Goal: Task Accomplishment & Management: Manage account settings

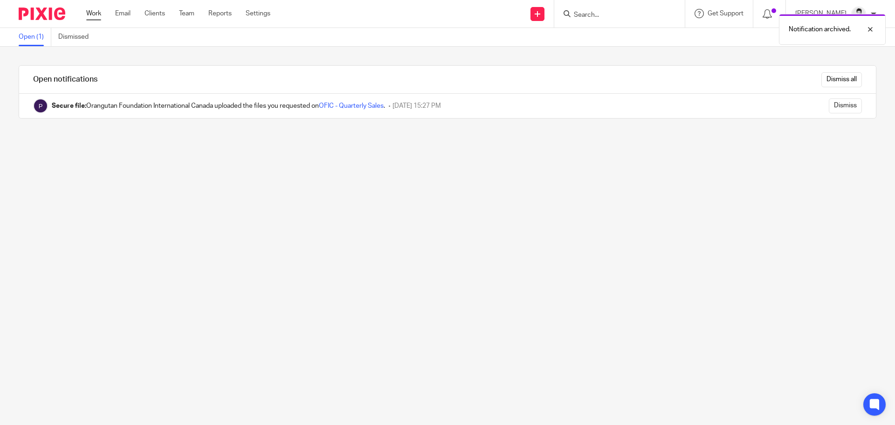
click at [95, 16] on link "Work" at bounding box center [93, 13] width 15 height 9
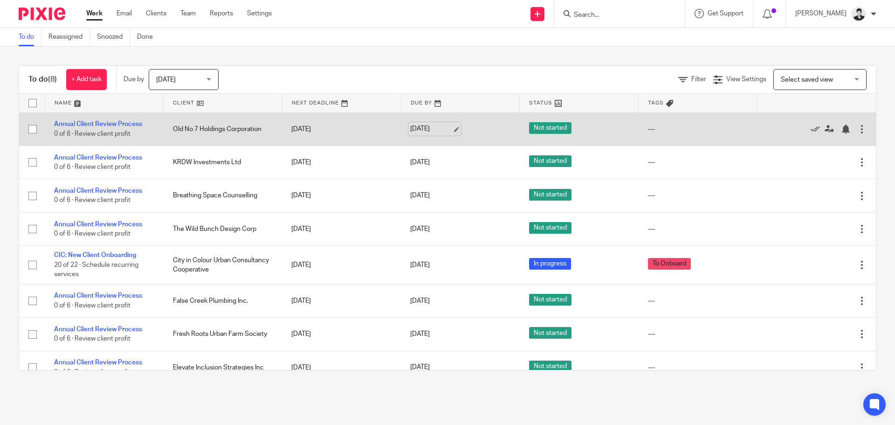
click at [436, 132] on link "Aug 19, 2025" at bounding box center [431, 129] width 42 height 10
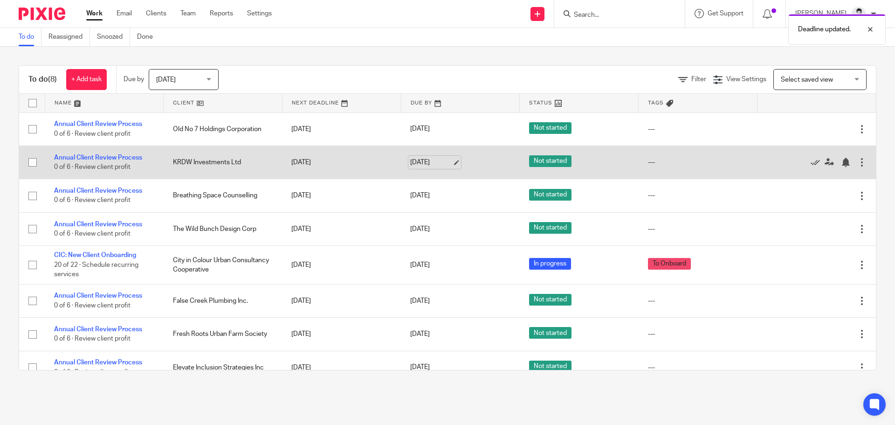
click at [427, 162] on link "Aug 19, 2025" at bounding box center [431, 163] width 42 height 10
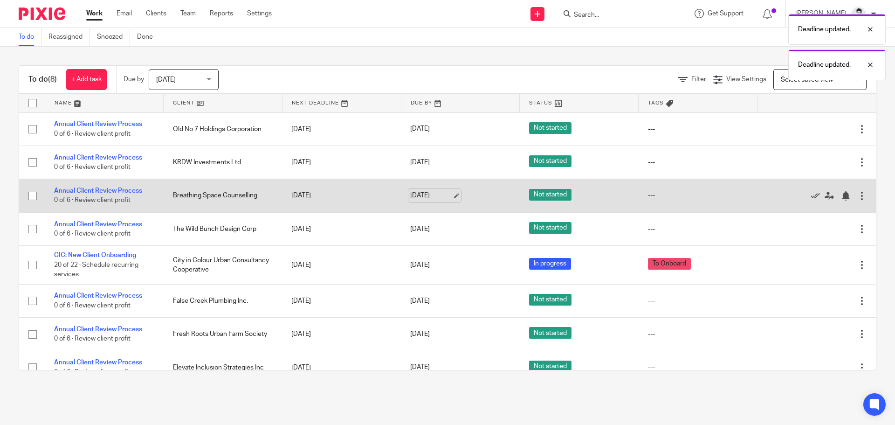
click at [429, 197] on link "Aug 19, 2025" at bounding box center [431, 196] width 42 height 10
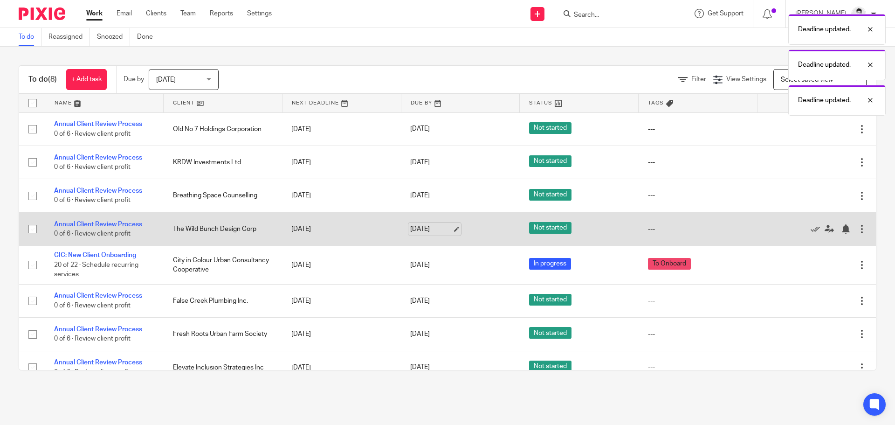
click at [428, 233] on link "Aug 19, 2025" at bounding box center [431, 229] width 42 height 10
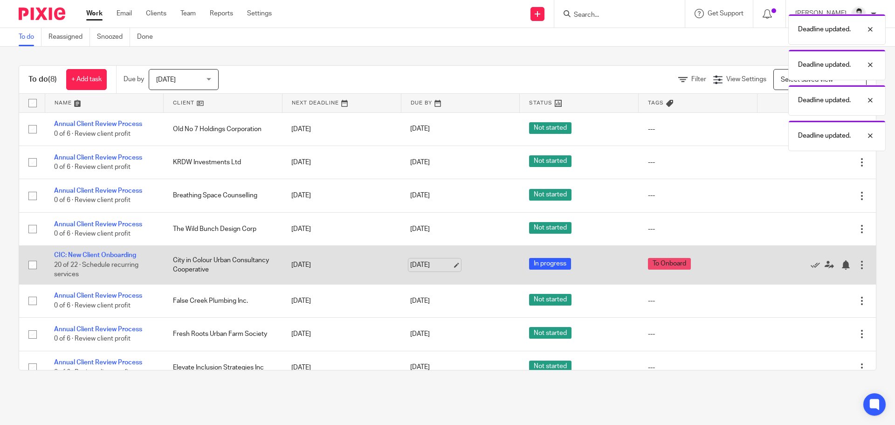
click at [429, 268] on link "Aug 19, 2025" at bounding box center [431, 265] width 42 height 10
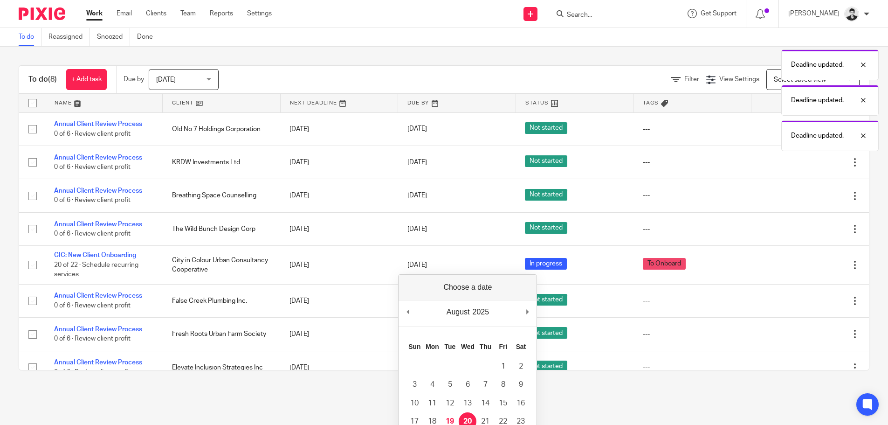
drag, startPoint x: 472, startPoint y: 418, endPoint x: 467, endPoint y: 385, distance: 33.0
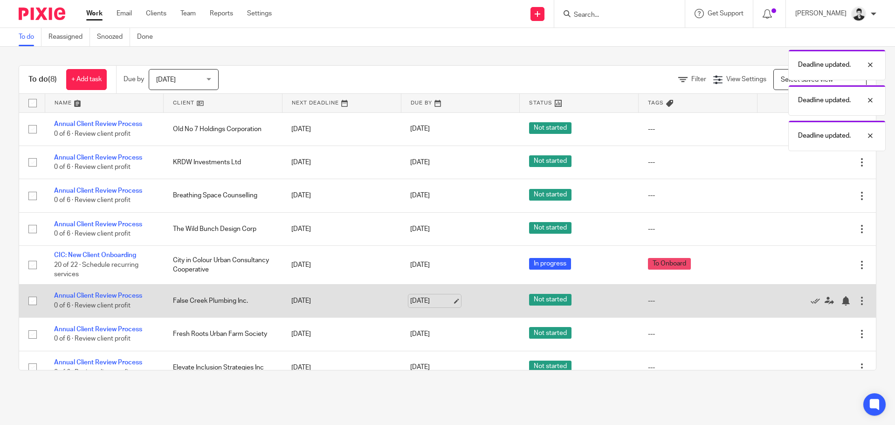
click at [435, 299] on link "Aug 19, 2025" at bounding box center [431, 301] width 42 height 10
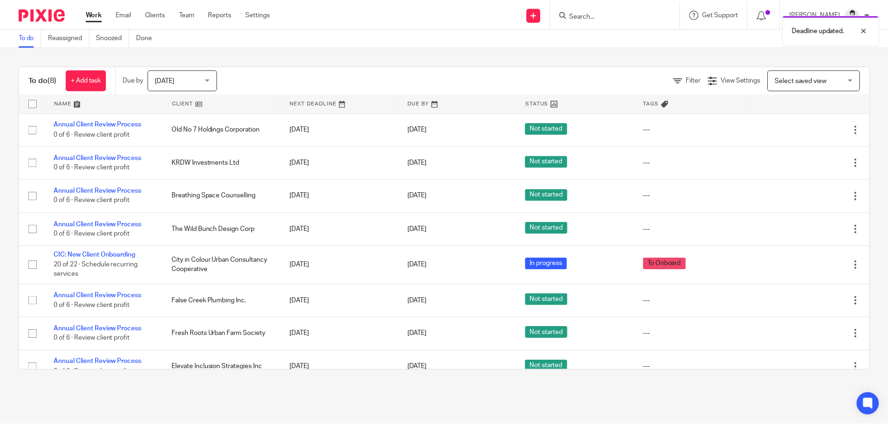
scroll to position [14, 0]
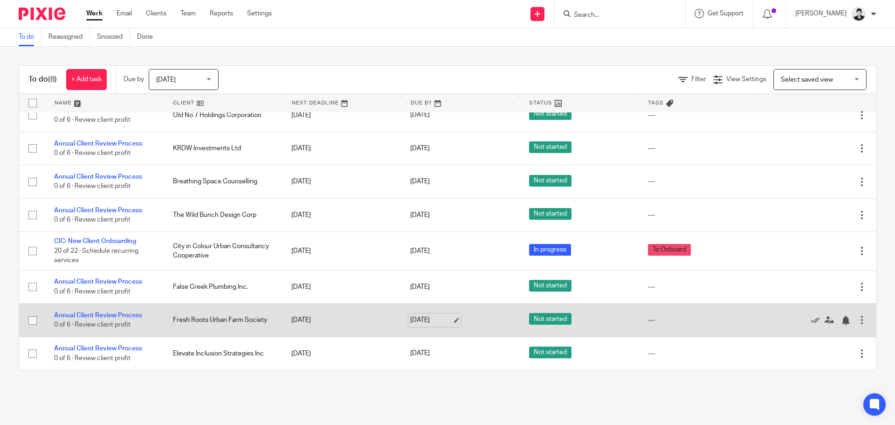
click at [422, 318] on link "Aug 19, 2025" at bounding box center [431, 320] width 42 height 10
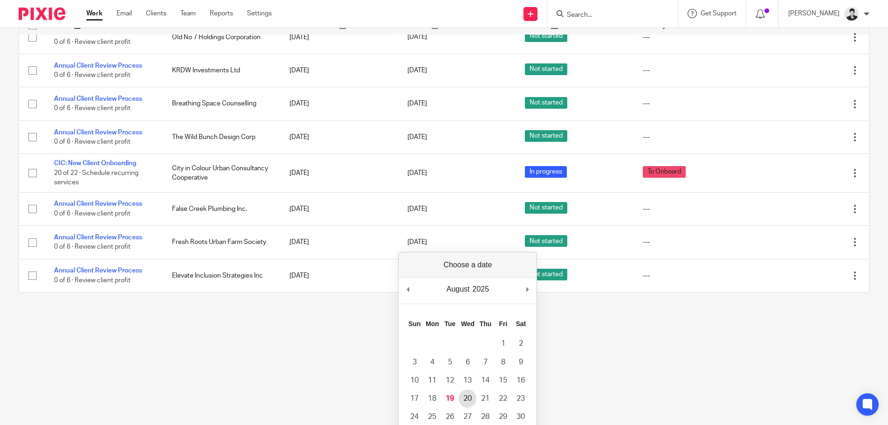
scroll to position [0, 0]
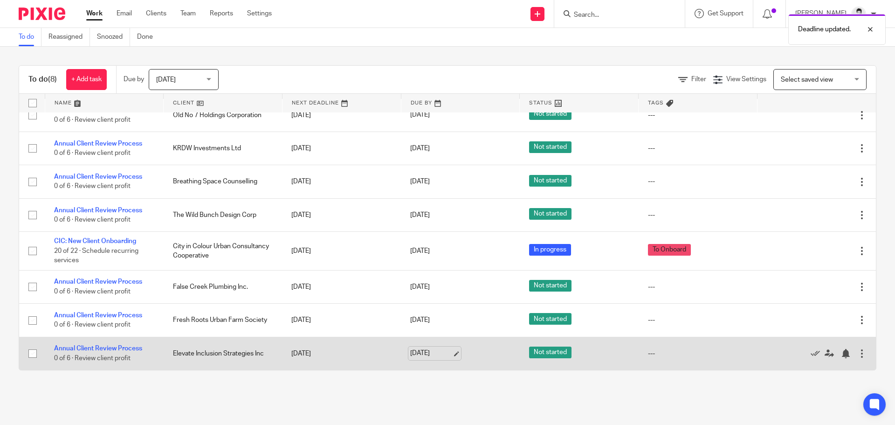
click at [422, 354] on link "Aug 19, 2025" at bounding box center [431, 353] width 42 height 10
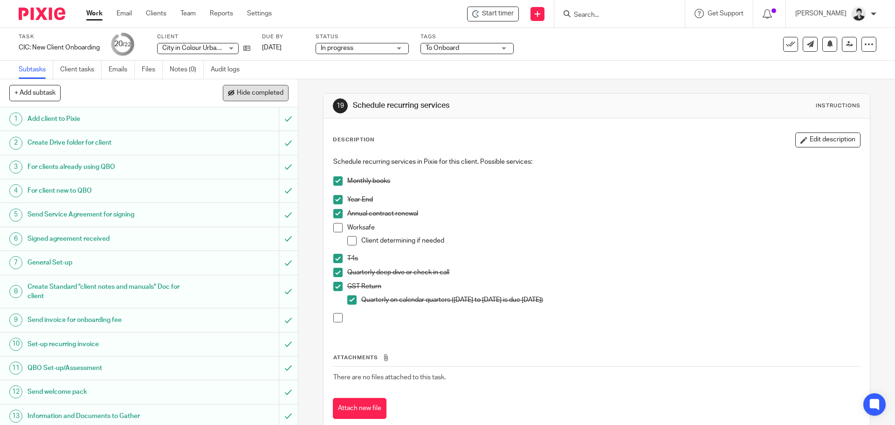
click at [261, 88] on button "Hide completed" at bounding box center [256, 93] width 66 height 16
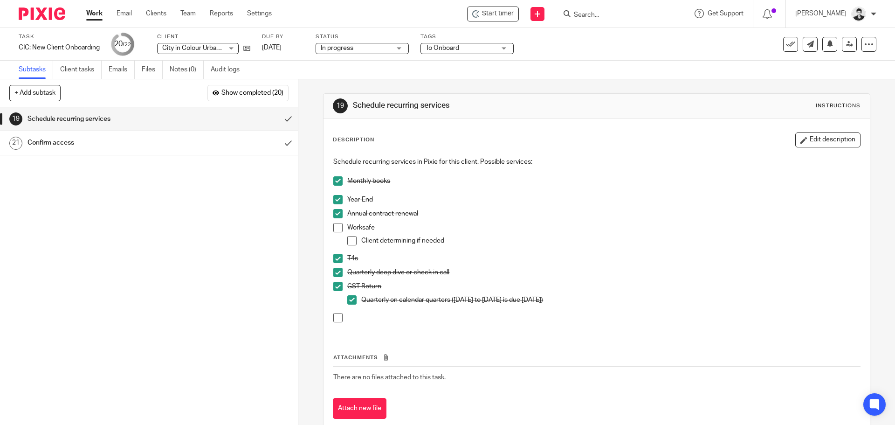
click at [210, 143] on div "Confirm access" at bounding box center [149, 143] width 242 height 14
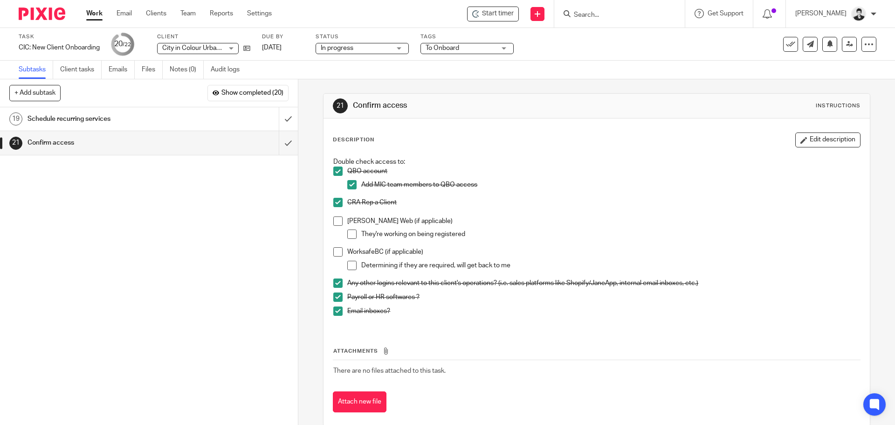
click at [201, 122] on div "Schedule recurring services" at bounding box center [149, 119] width 242 height 14
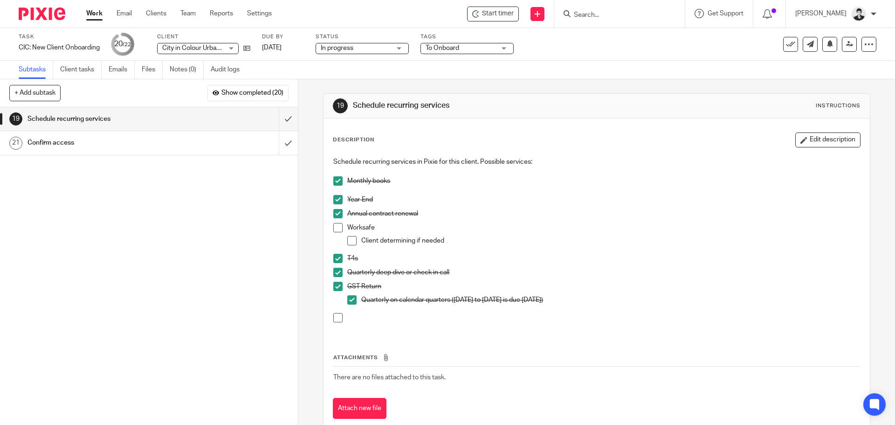
click at [212, 155] on div "21 Confirm access" at bounding box center [149, 143] width 298 height 24
click at [219, 148] on div "Confirm access" at bounding box center [149, 143] width 242 height 14
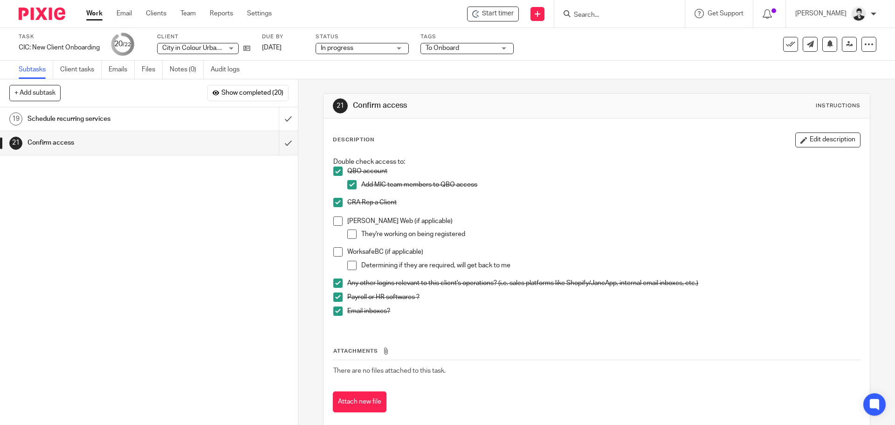
drag, startPoint x: 122, startPoint y: 69, endPoint x: 139, endPoint y: 132, distance: 64.3
click at [122, 69] on link "Emails" at bounding box center [122, 70] width 26 height 18
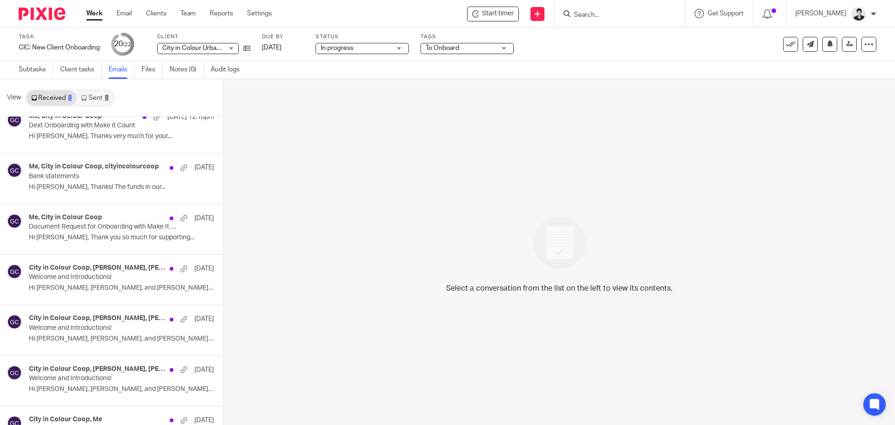
scroll to position [30, 0]
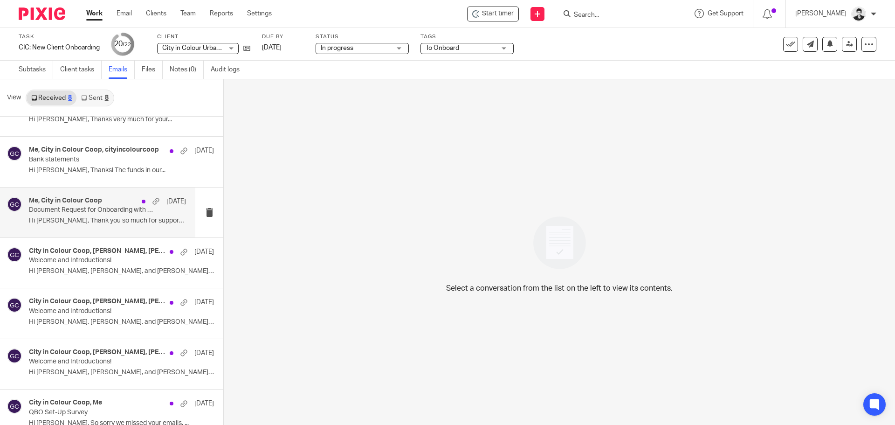
click at [60, 215] on div "Me, City in Colour Coop Jul 7 Document Request for Onboarding with Make It Coun…" at bounding box center [107, 212] width 157 height 31
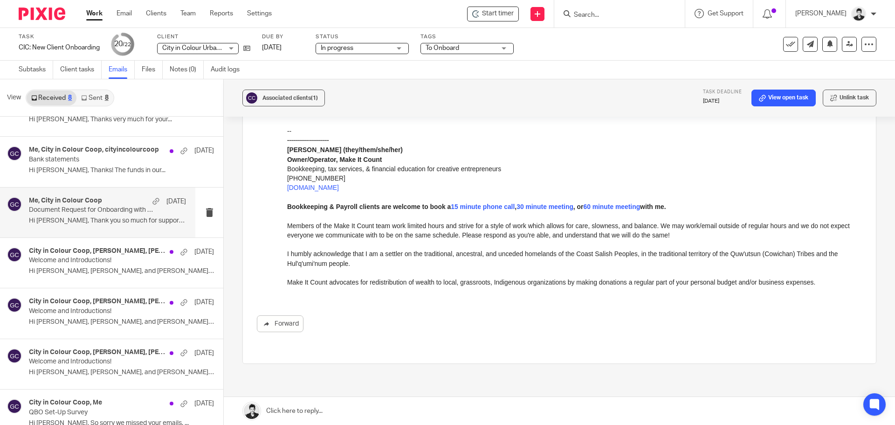
scroll to position [773, 0]
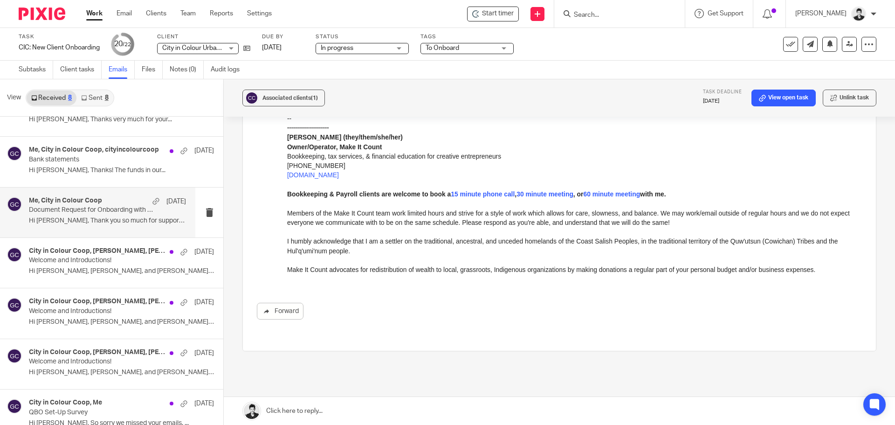
click at [294, 410] on link at bounding box center [559, 411] width 671 height 28
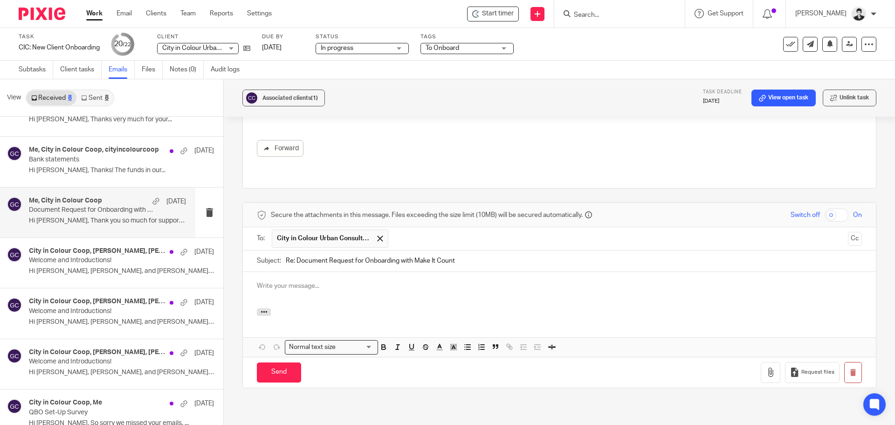
scroll to position [0, 0]
drag, startPoint x: 295, startPoint y: 209, endPoint x: 245, endPoint y: 210, distance: 49.4
click at [245, 250] on div "Subject: Re: Document Request for Onboarding with Make It Count" at bounding box center [559, 260] width 633 height 21
type input "Document Request for Onboarding with Make It Count"
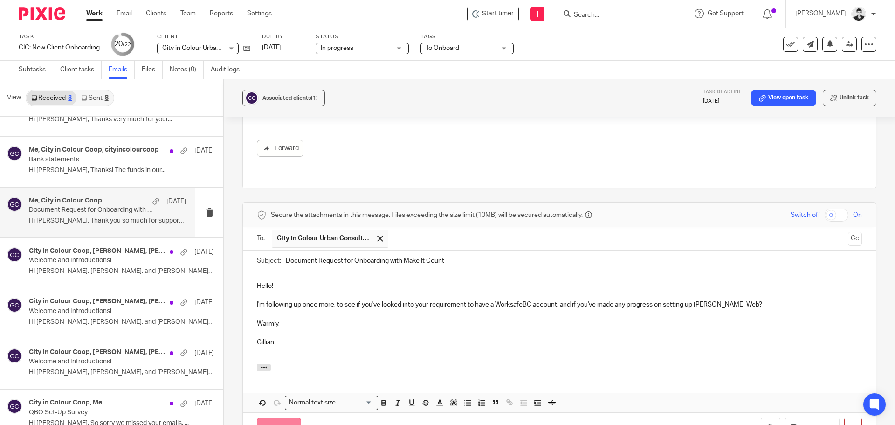
click at [282, 418] on input "Send" at bounding box center [279, 428] width 44 height 20
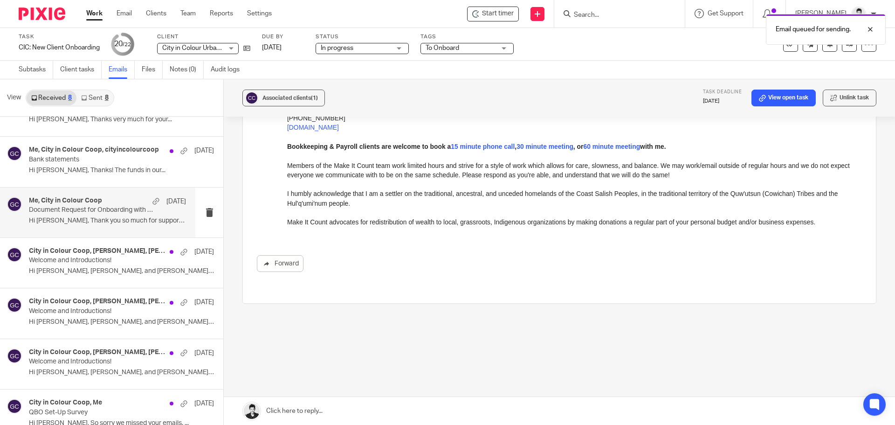
scroll to position [773, 0]
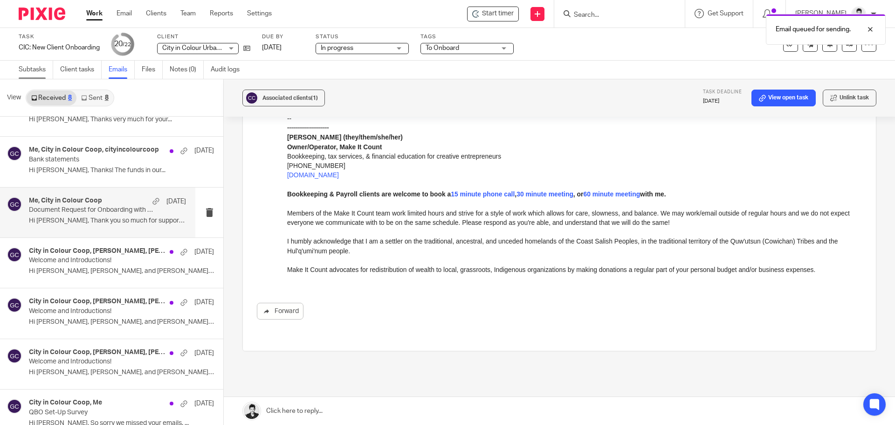
click at [30, 73] on link "Subtasks" at bounding box center [36, 70] width 35 height 18
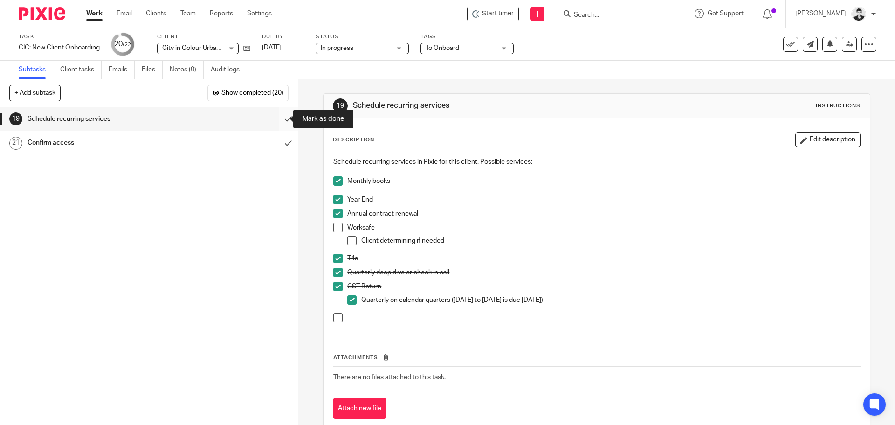
click at [278, 118] on input "submit" at bounding box center [149, 118] width 298 height 23
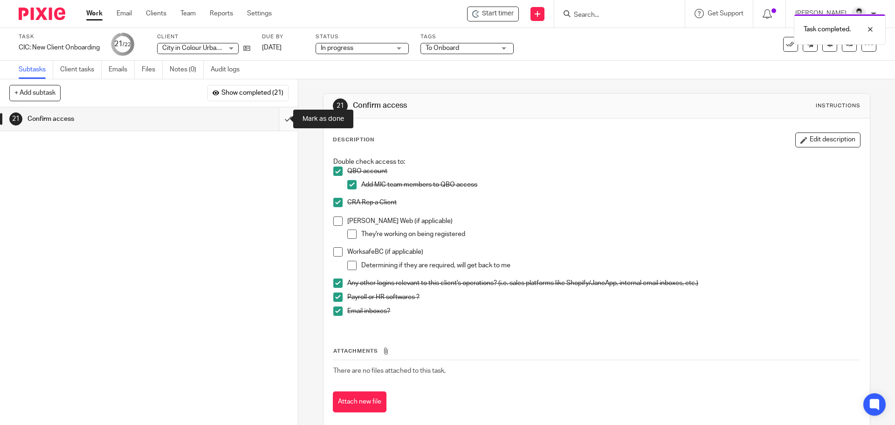
click at [278, 123] on input "submit" at bounding box center [149, 118] width 298 height 23
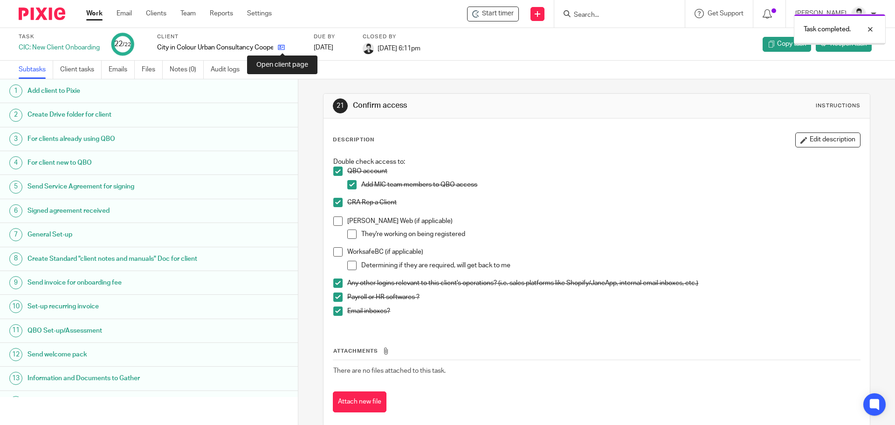
click at [282, 47] on icon at bounding box center [281, 47] width 7 height 7
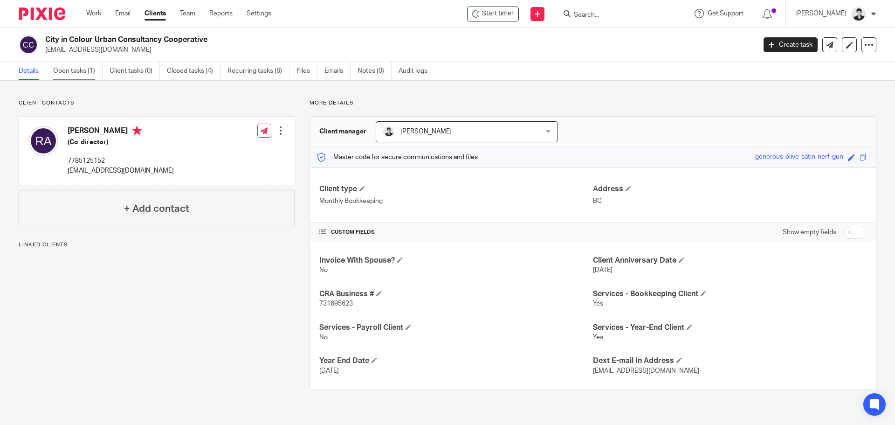
click at [96, 63] on link "Open tasks (1)" at bounding box center [77, 71] width 49 height 18
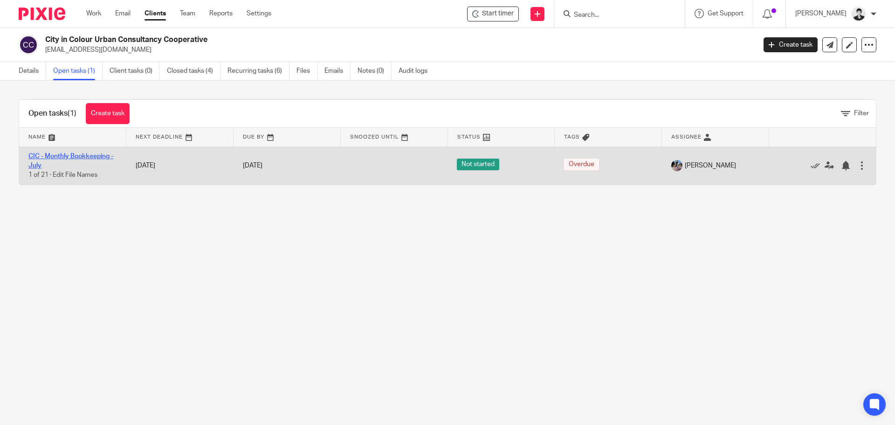
click at [89, 157] on link "CIC - Monthly Bookkeeping - July" at bounding box center [70, 161] width 85 height 16
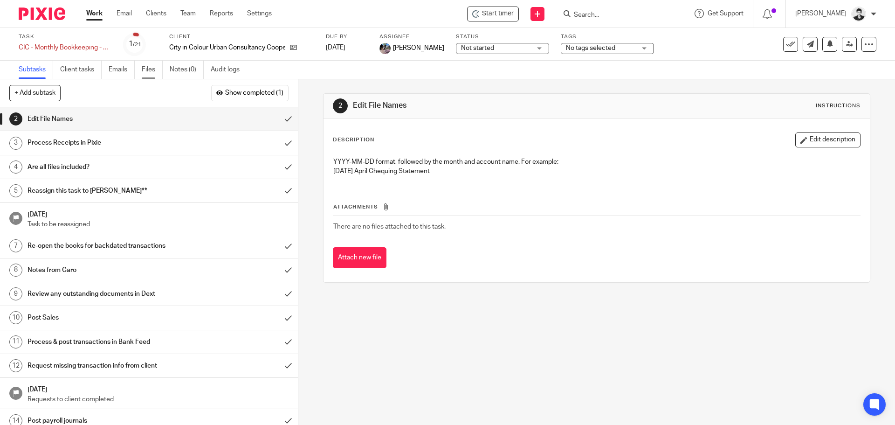
click at [149, 68] on link "Files" at bounding box center [152, 70] width 21 height 18
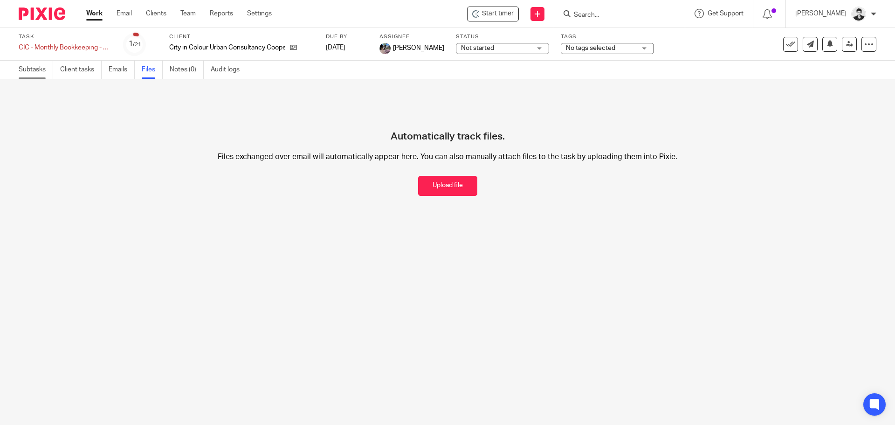
click at [26, 66] on link "Subtasks" at bounding box center [36, 70] width 35 height 18
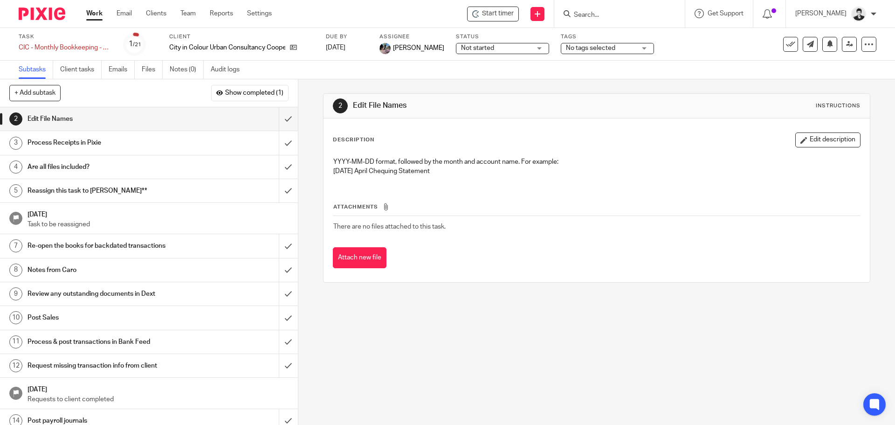
click at [97, 11] on link "Work" at bounding box center [94, 13] width 16 height 9
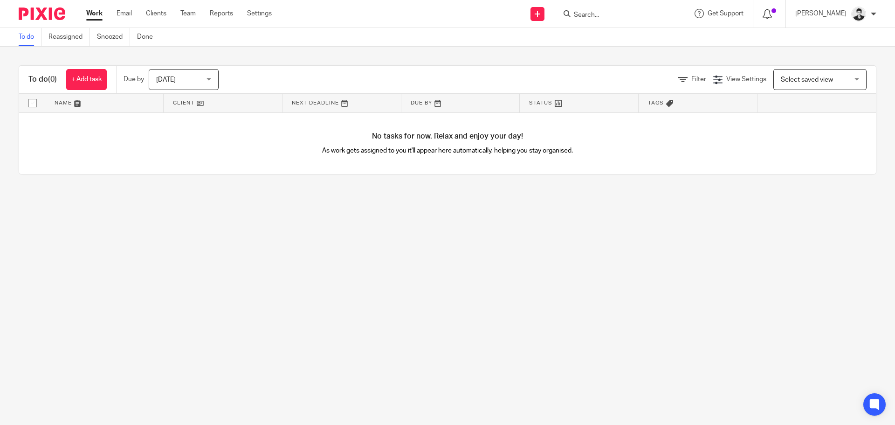
click at [772, 15] on icon at bounding box center [767, 13] width 9 height 9
